Goal: Task Accomplishment & Management: Manage account settings

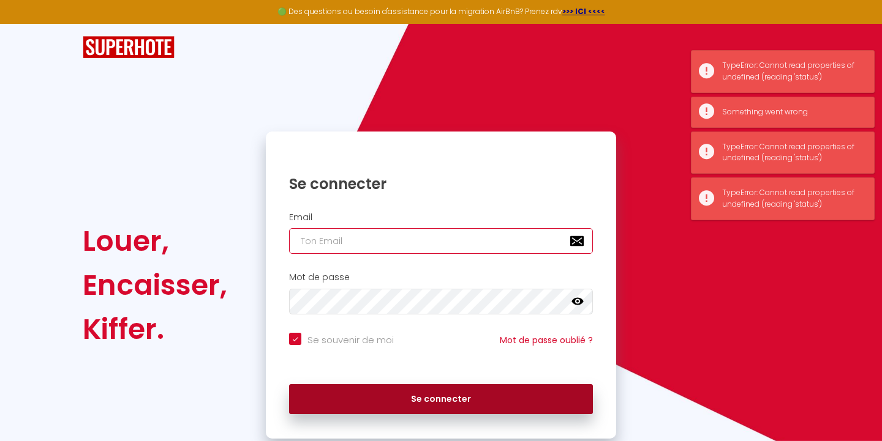
type input "[EMAIL_ADDRESS][DOMAIN_NAME]"
click at [417, 397] on button "Se connecter" at bounding box center [441, 399] width 304 height 31
checkbox input "true"
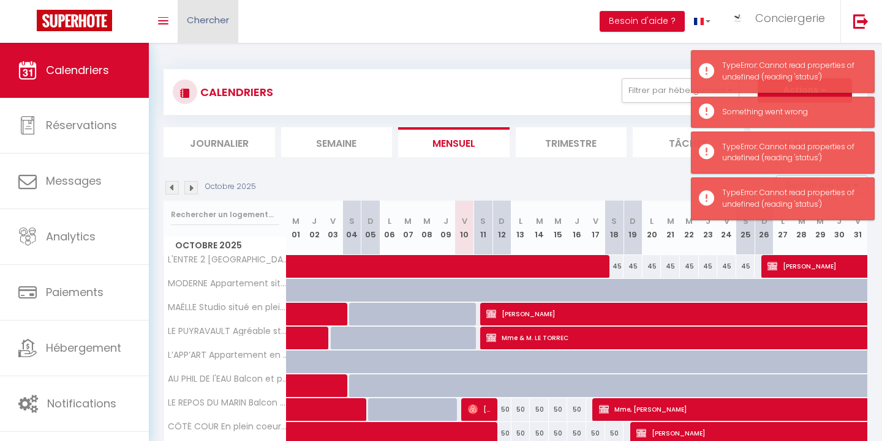
click at [214, 19] on span "Chercher" at bounding box center [208, 19] width 42 height 13
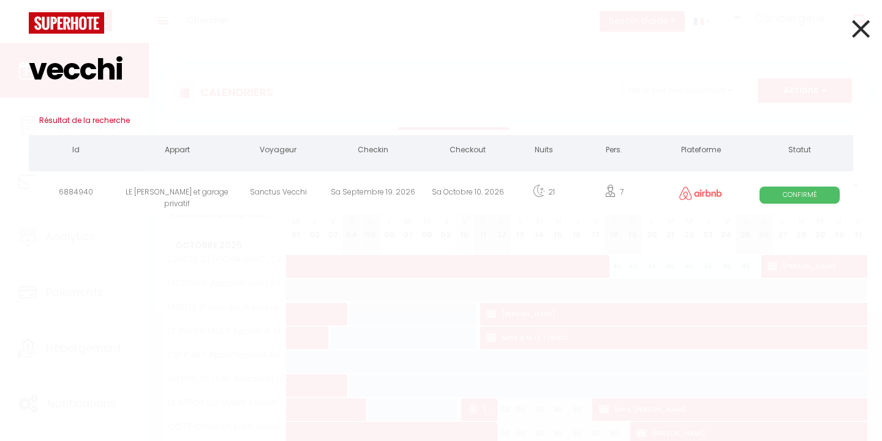
type input "vecchi"
click at [181, 193] on div "LE [PERSON_NAME] et garage privatif" at bounding box center [177, 194] width 107 height 40
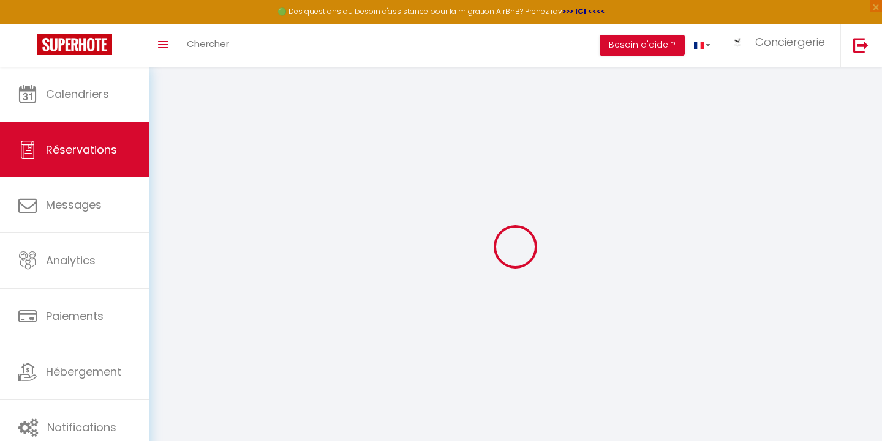
select select "0"
select select
checkbox input "false"
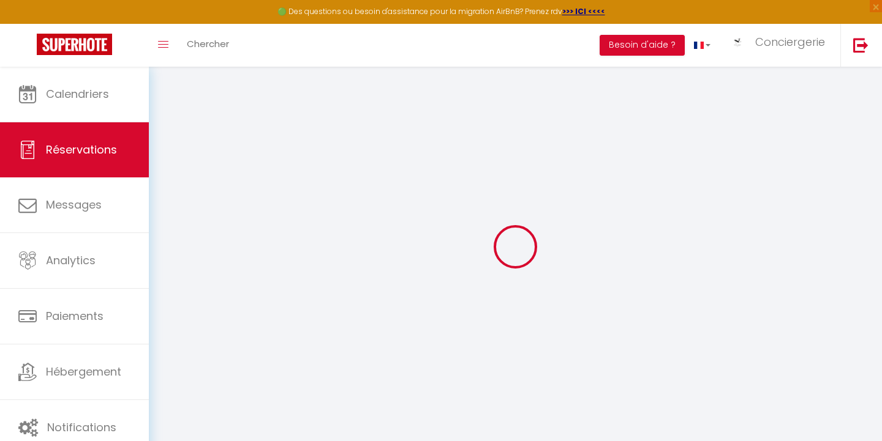
select select
checkbox input "false"
type textarea "⚠️ 1 x 160 2 x 140 1 x 90 Lits faits 7 KS"
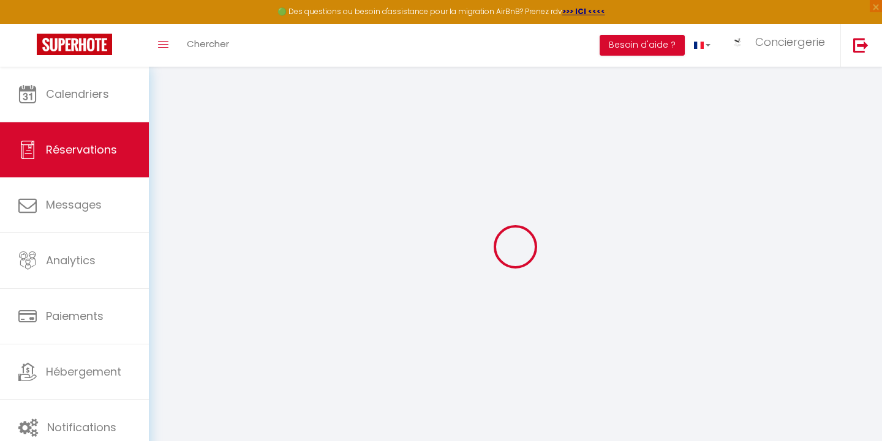
select select
type input "105"
type input "91.48"
select select
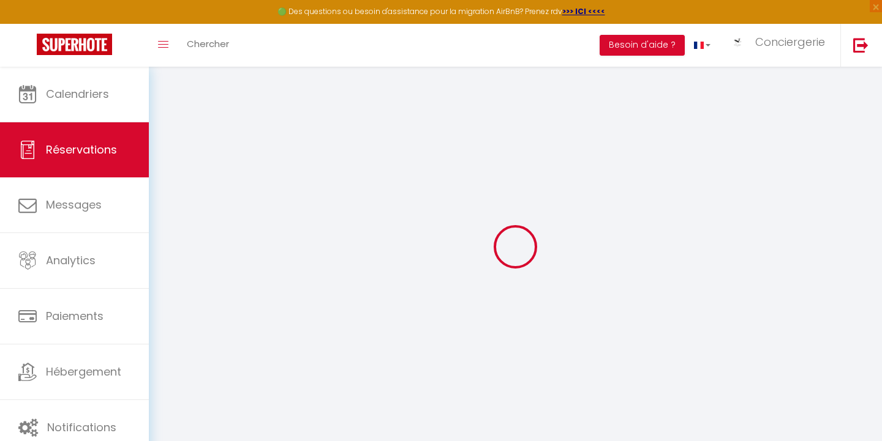
checkbox input "false"
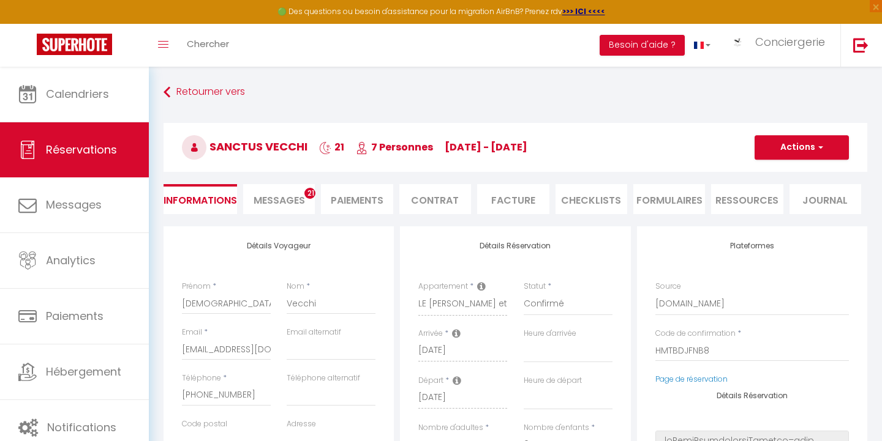
select select
checkbox input "false"
select select
click at [370, 198] on li "Paiements" at bounding box center [357, 199] width 72 height 30
